Goal: Information Seeking & Learning: Learn about a topic

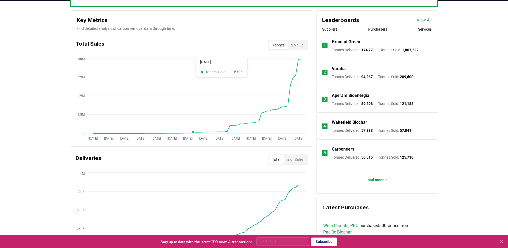
scroll to position [188, 0]
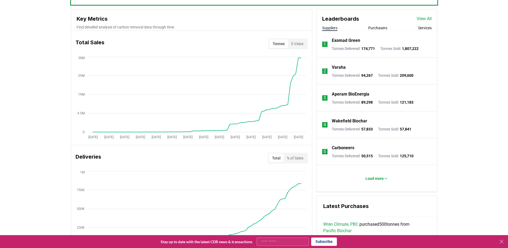
click at [385, 32] on li "1 Exomad Green Tonnes Delivered : 174,771 Tonnes Sold : 1,807,222" at bounding box center [377, 44] width 120 height 27
click at [380, 25] on button "Purchasers" at bounding box center [378, 27] width 19 height 5
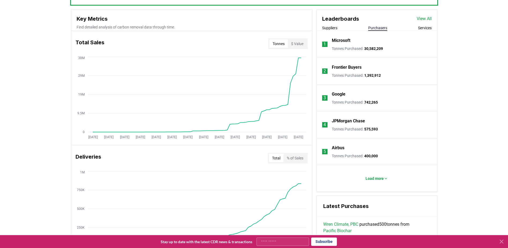
click at [342, 39] on p "Microsoft" at bounding box center [341, 40] width 18 height 6
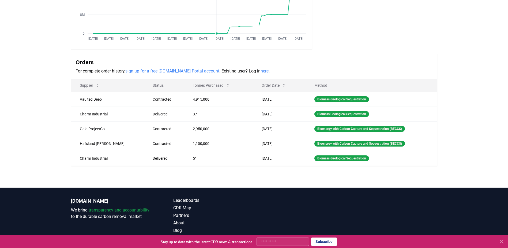
scroll to position [107, 0]
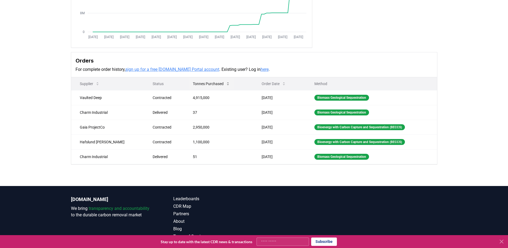
click at [226, 84] on icon at bounding box center [228, 83] width 4 height 4
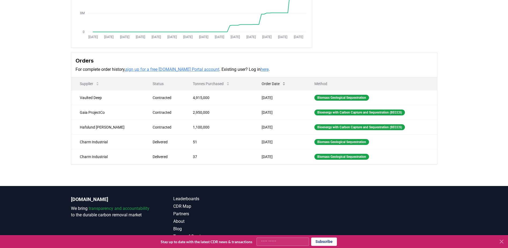
click at [282, 84] on icon at bounding box center [284, 83] width 4 height 4
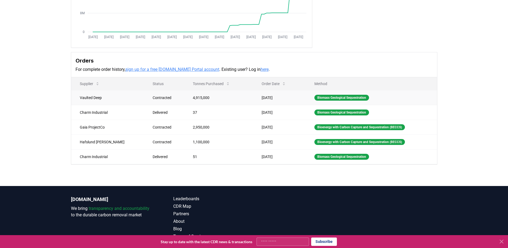
click at [97, 100] on td "Vaulted Deep" at bounding box center [107, 97] width 73 height 15
click at [207, 100] on td "4,915,000" at bounding box center [218, 97] width 69 height 15
click at [331, 98] on div "Biomass Geological Sequestration" at bounding box center [342, 98] width 55 height 6
